Goal: Task Accomplishment & Management: Manage account settings

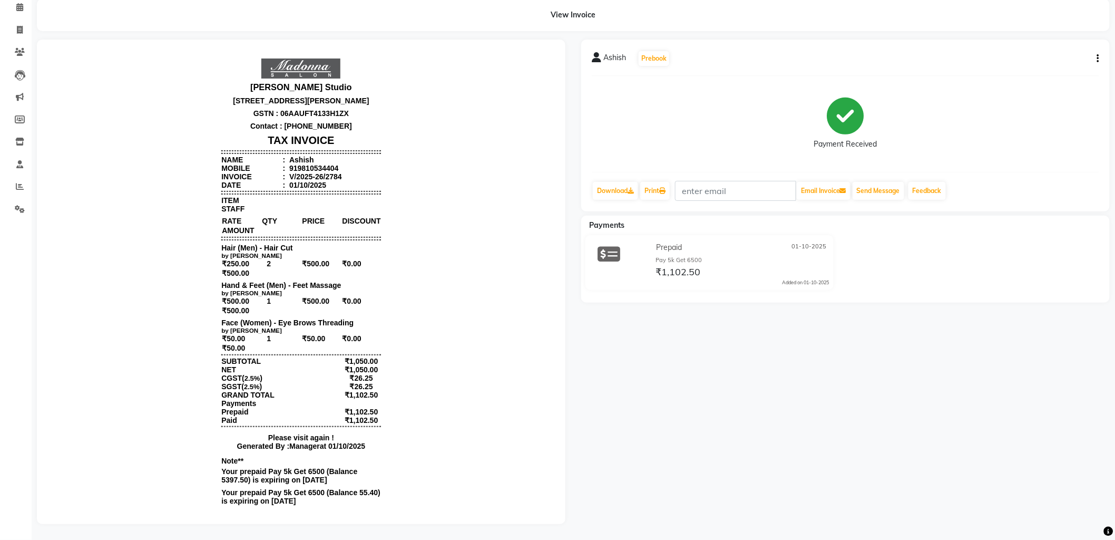
scroll to position [8, 0]
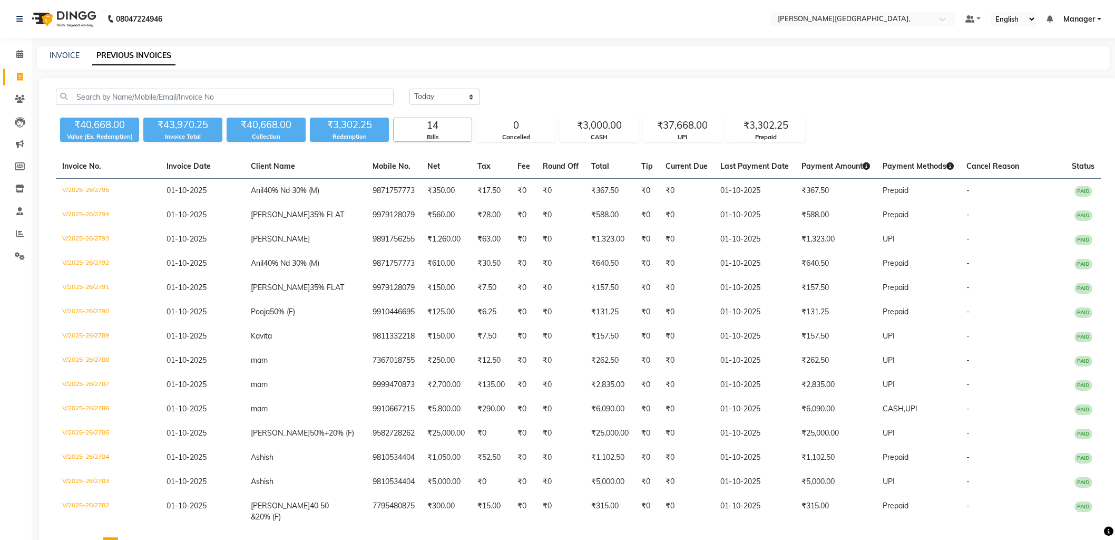
select select "[DATE]"
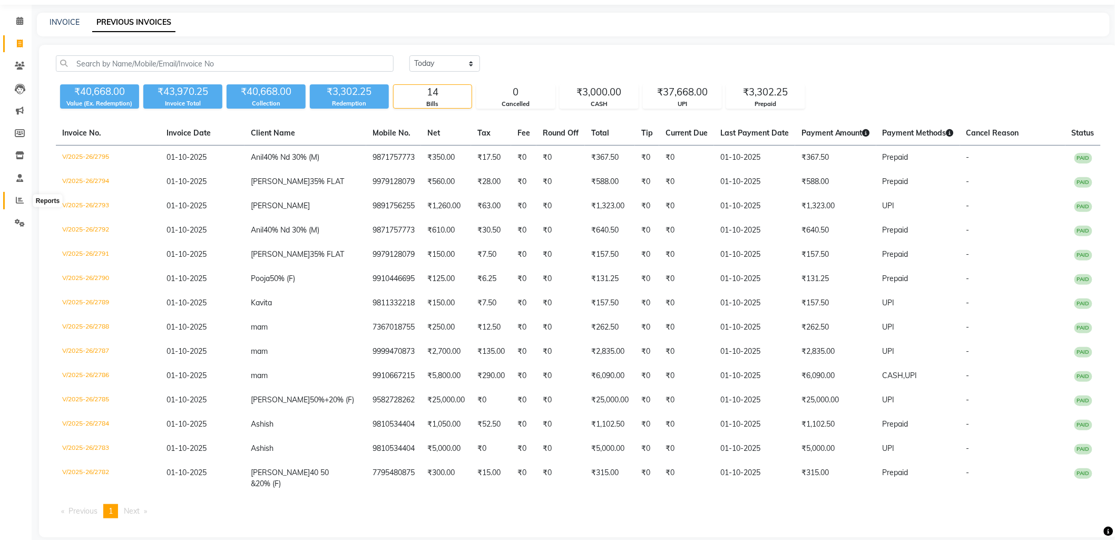
click at [21, 199] on icon at bounding box center [20, 200] width 8 height 8
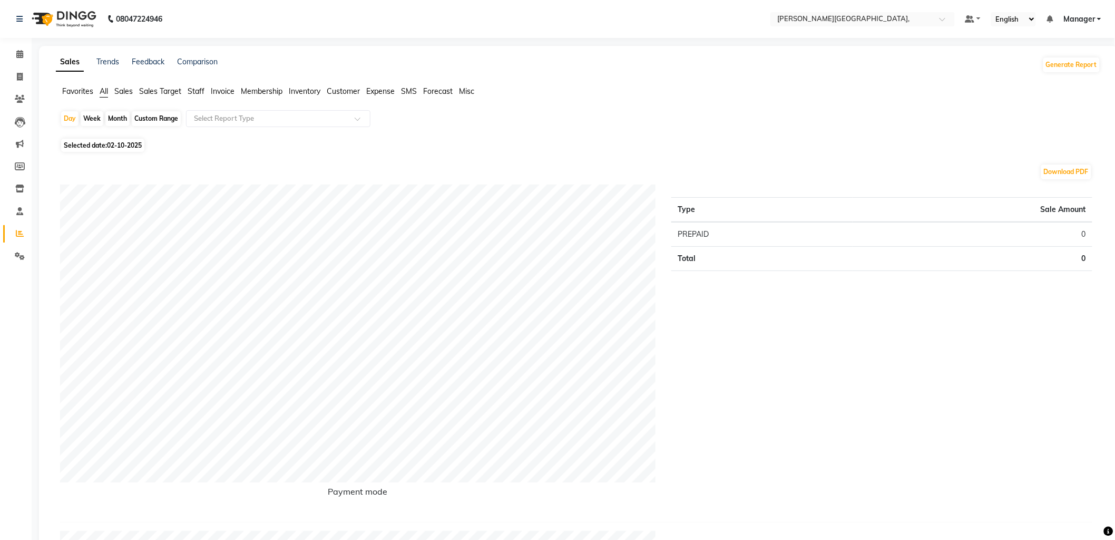
click at [206, 88] on ul "Favorites All Sales Sales Target Staff Invoice Membership Inventory Customer Ex…" at bounding box center [578, 92] width 1045 height 12
click at [204, 91] on span "Staff" at bounding box center [196, 90] width 17 height 9
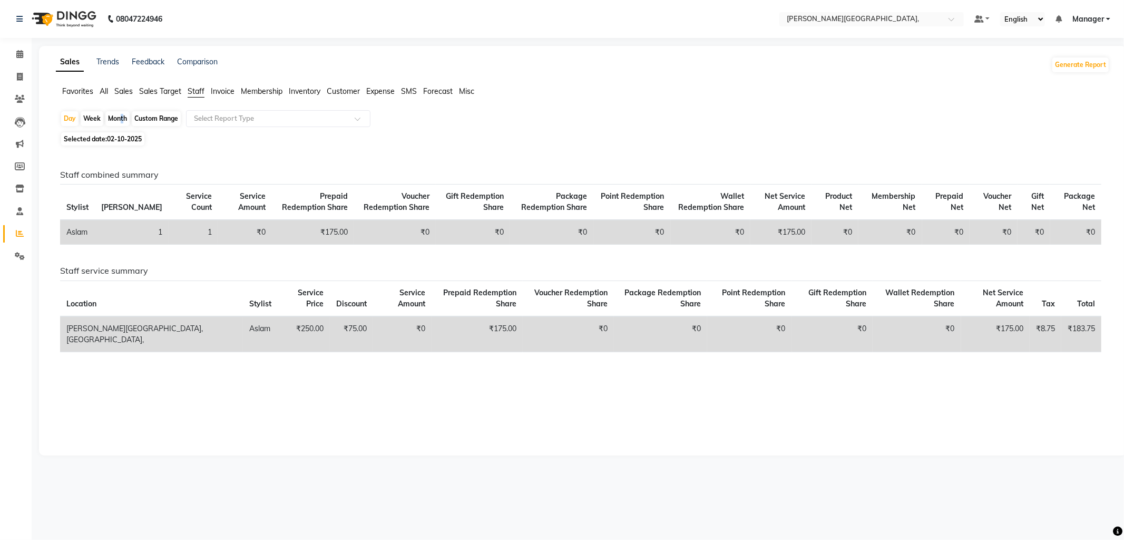
drag, startPoint x: 118, startPoint y: 113, endPoint x: 120, endPoint y: 125, distance: 12.2
click at [120, 125] on div "Month" at bounding box center [117, 118] width 24 height 15
select select "10"
select select "2025"
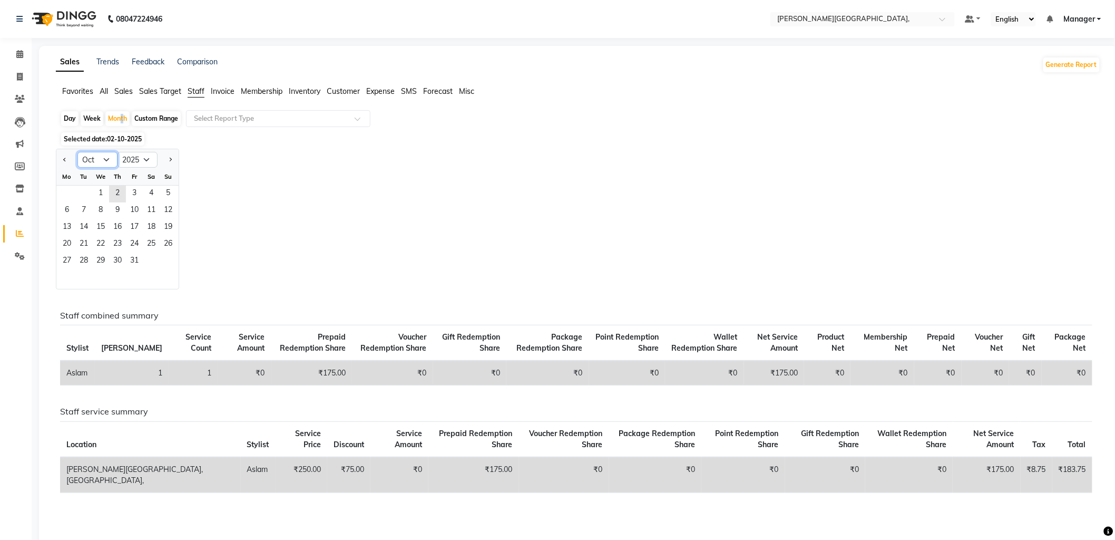
click at [103, 157] on select "Jan Feb Mar Apr May Jun Jul Aug Sep Oct Nov Dec" at bounding box center [97, 160] width 40 height 16
select select "9"
click at [77, 152] on select "Jan Feb Mar Apr May Jun Jul Aug Sep Oct Nov Dec" at bounding box center [97, 160] width 40 height 16
click at [71, 196] on span "1" at bounding box center [66, 194] width 17 height 17
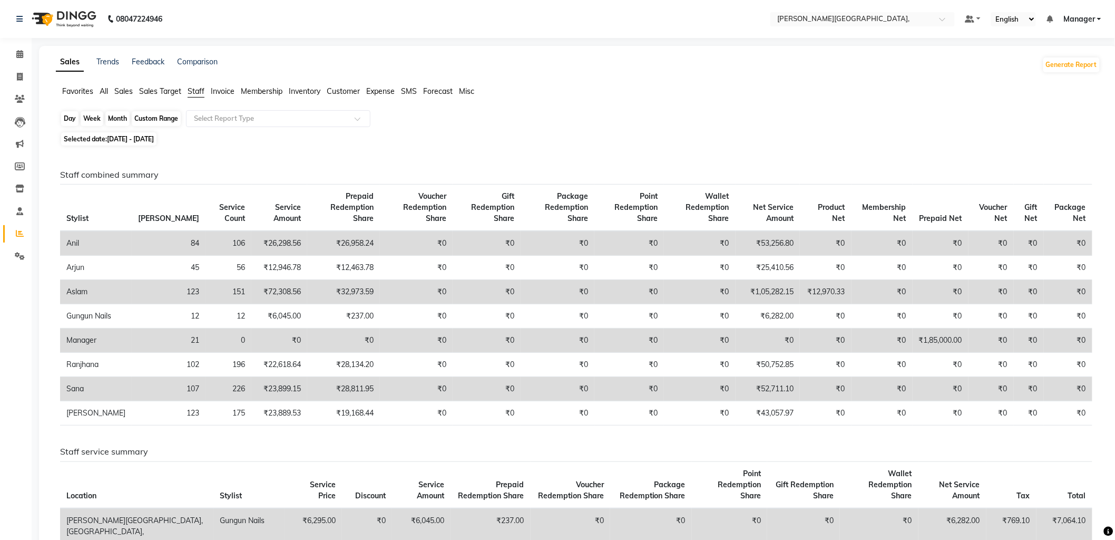
click at [114, 118] on div "Month" at bounding box center [117, 118] width 24 height 15
select select "9"
select select "2025"
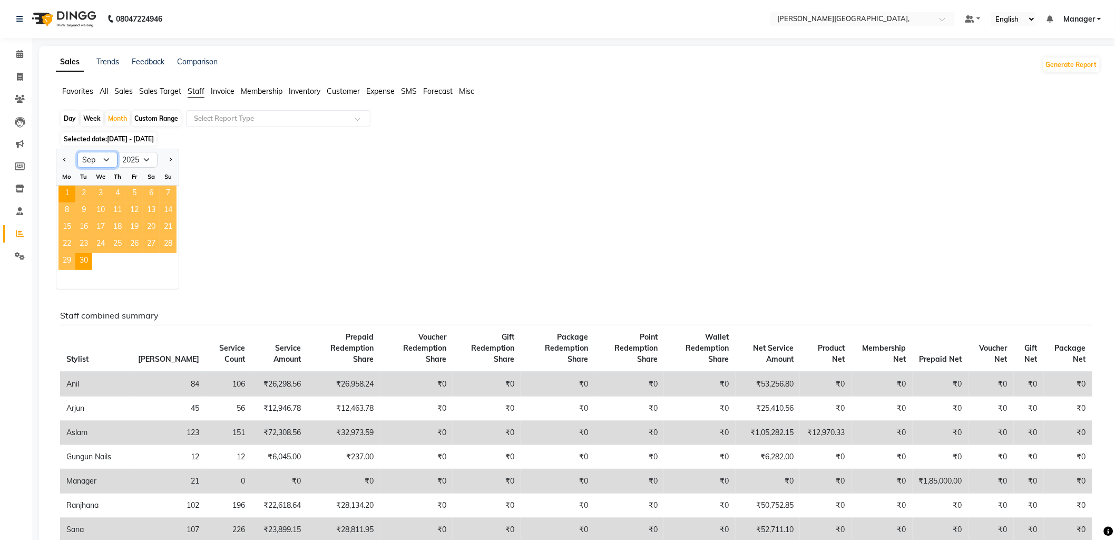
click at [104, 158] on select "Jan Feb Mar Apr May Jun Jul Aug Sep Oct Nov Dec" at bounding box center [97, 160] width 40 height 16
select select "10"
click at [77, 152] on select "Jan Feb Mar Apr May Jun Jul Aug Sep Oct Nov Dec" at bounding box center [97, 160] width 40 height 16
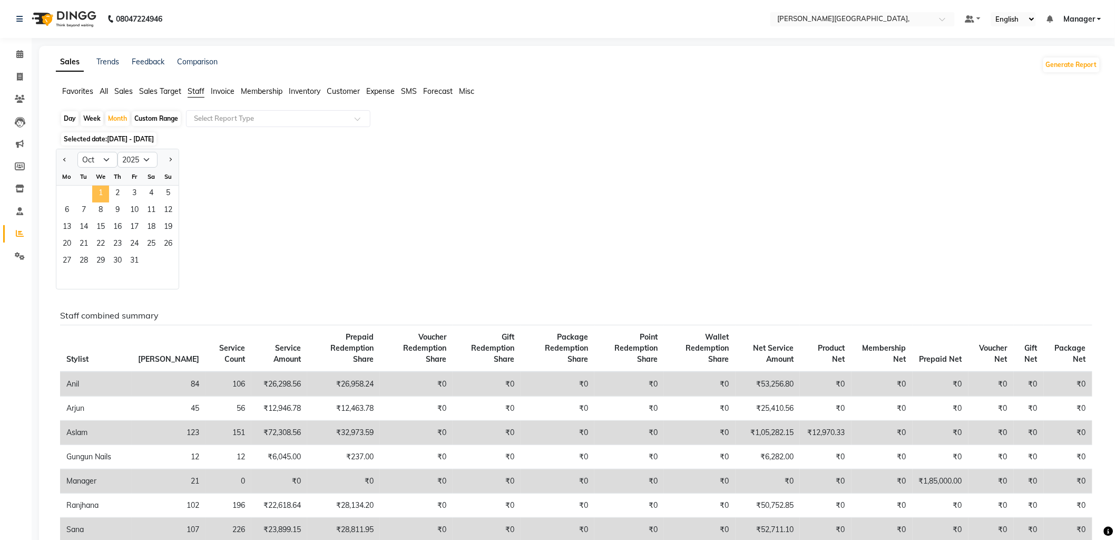
click at [106, 196] on span "1" at bounding box center [100, 194] width 17 height 17
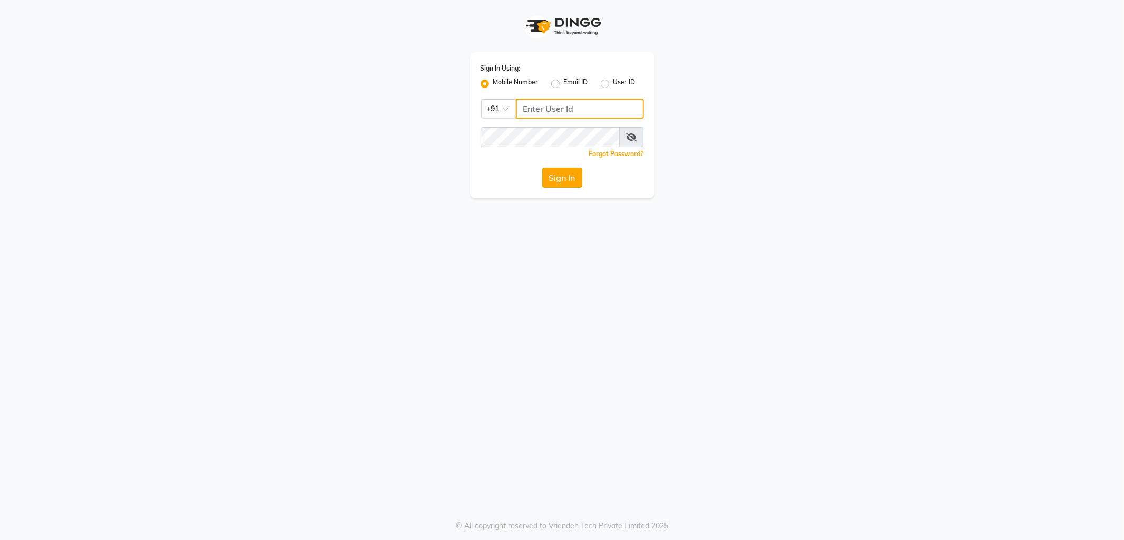
type input "9910640098"
click at [566, 172] on button "Sign In" at bounding box center [562, 178] width 40 height 20
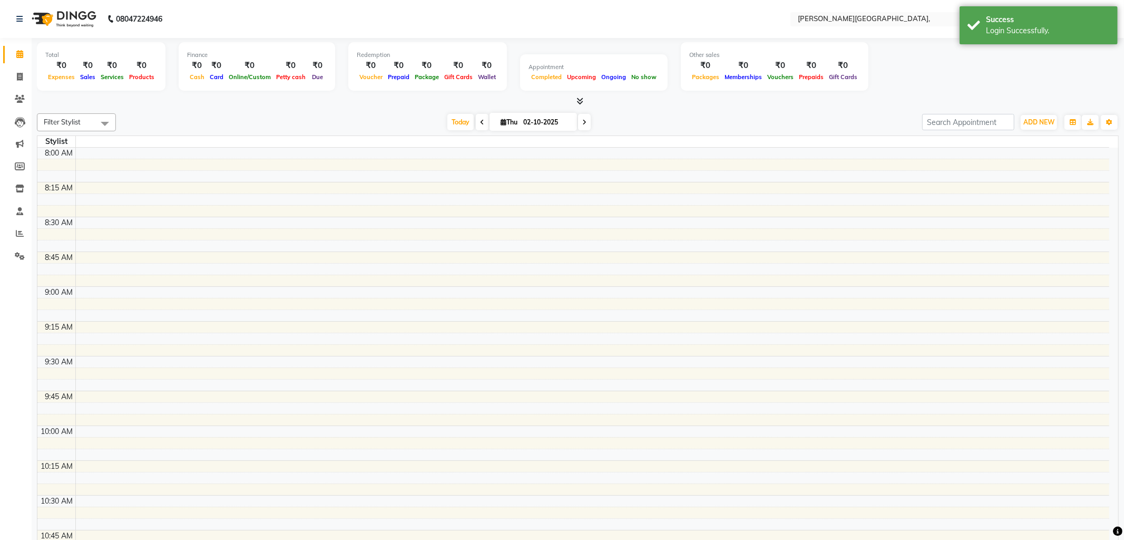
select select "en"
